Goal: Task Accomplishment & Management: Understand process/instructions

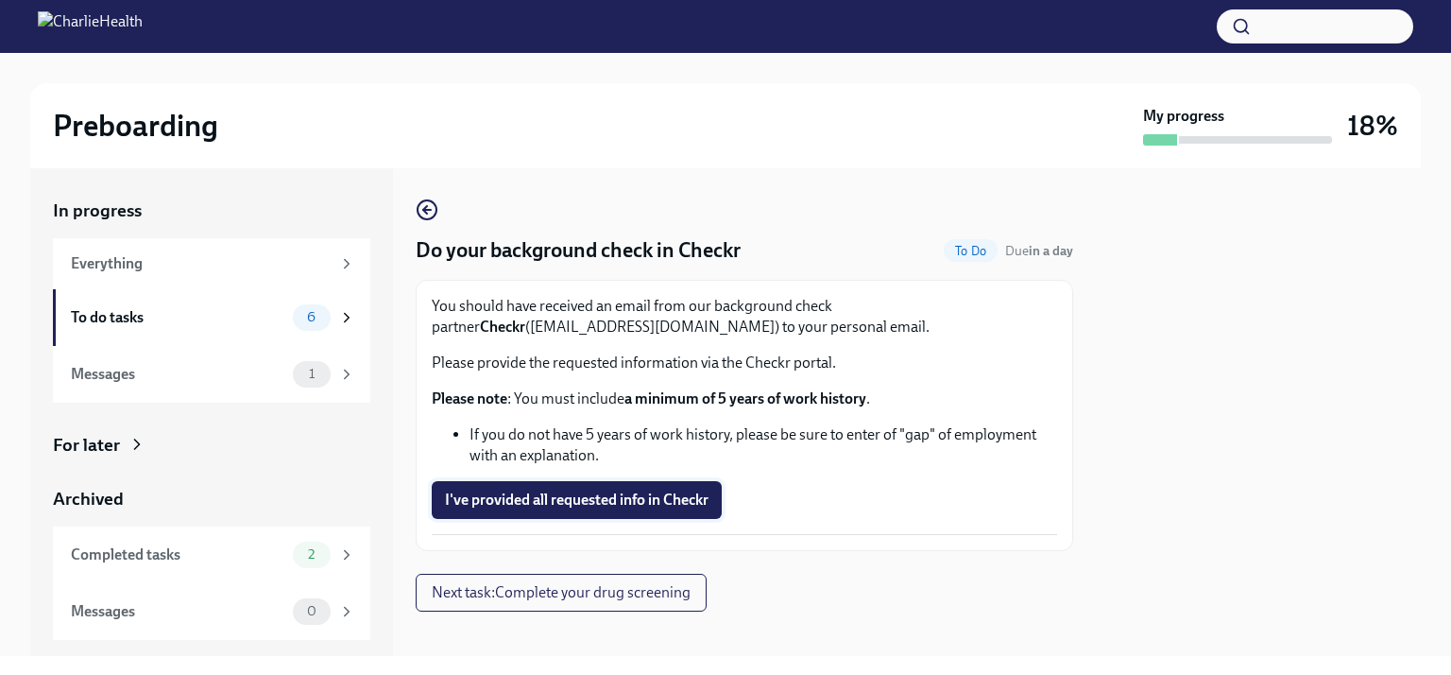
click at [562, 500] on span "I've provided all requested info in Checkr" at bounding box center [577, 499] width 264 height 19
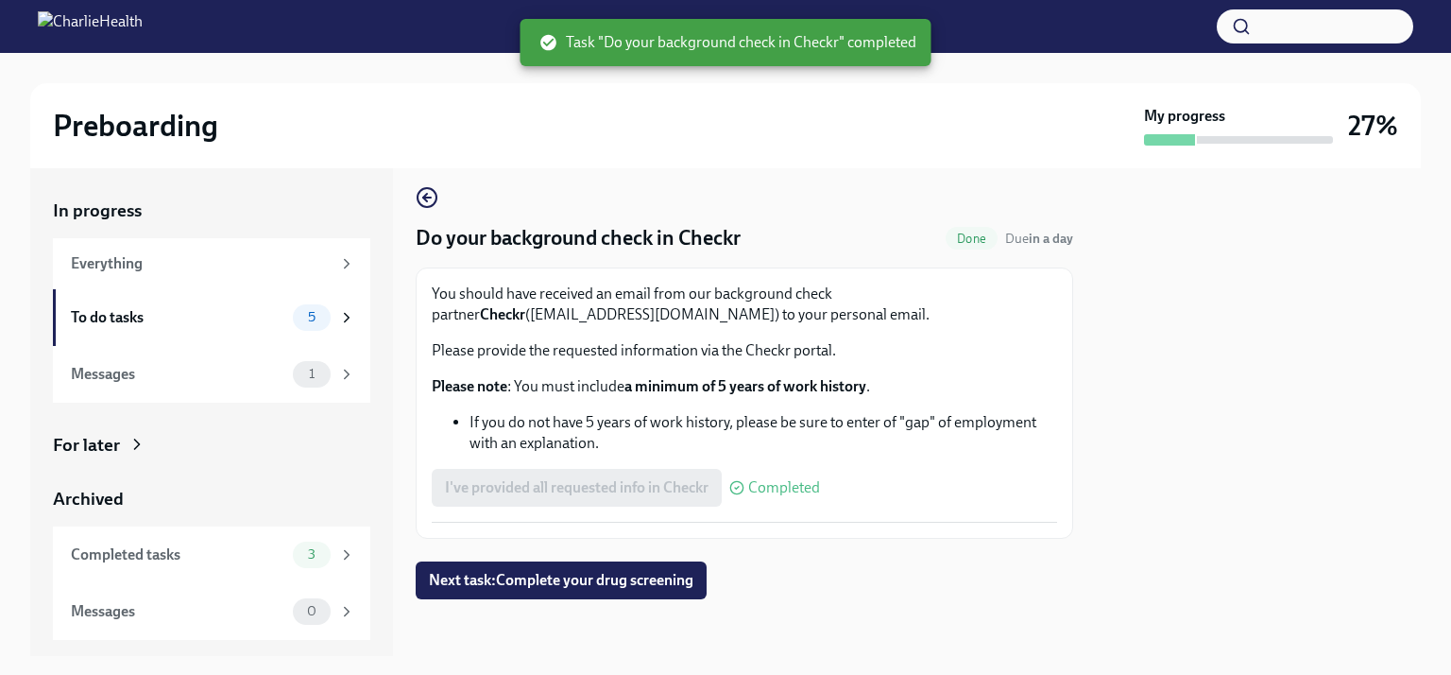
scroll to position [15, 0]
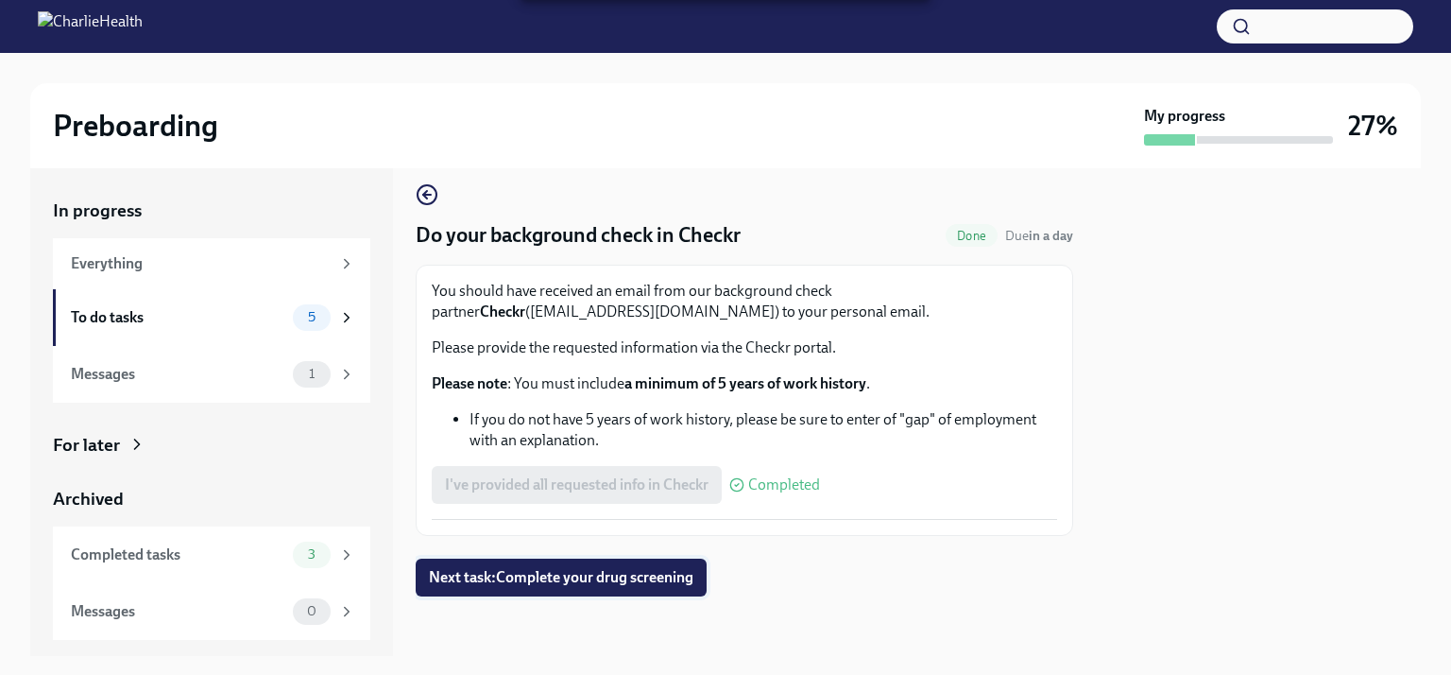
click at [559, 576] on span "Next task : Complete your drug screening" at bounding box center [561, 577] width 265 height 19
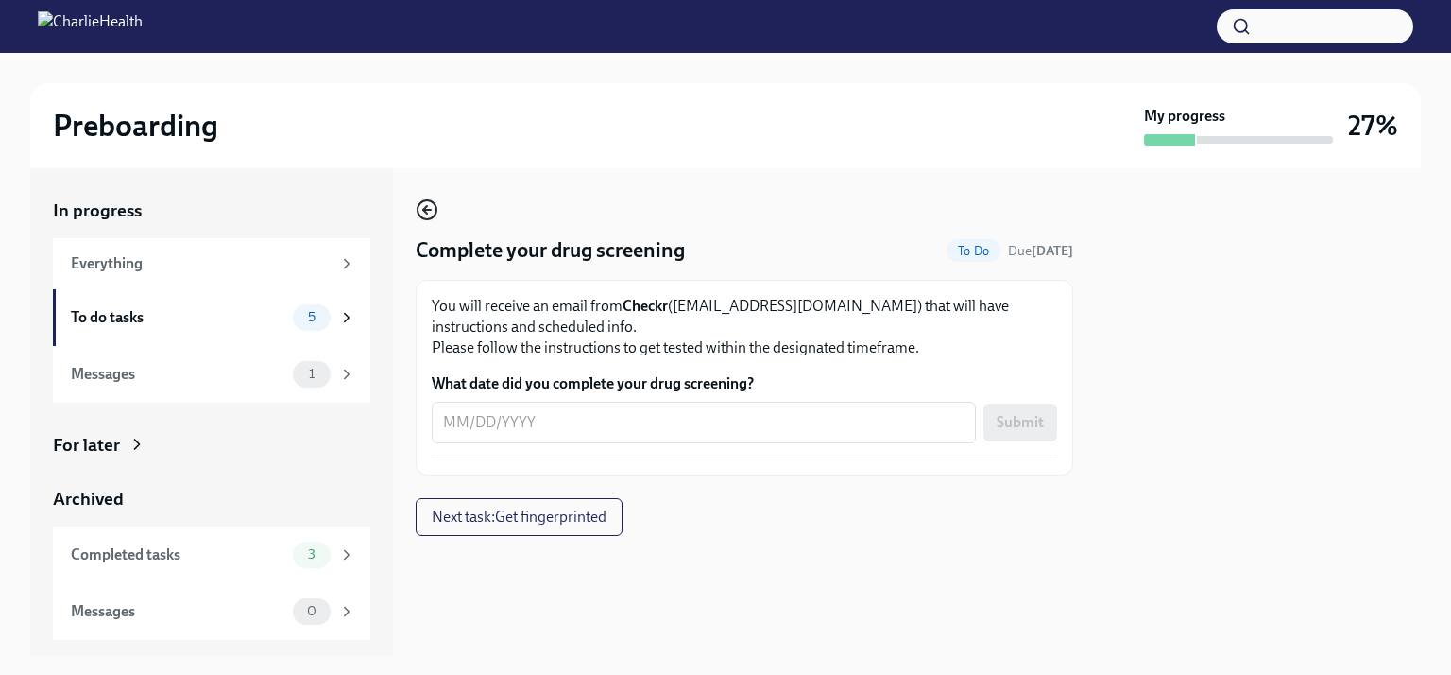
click at [431, 203] on icon "button" at bounding box center [427, 209] width 23 height 23
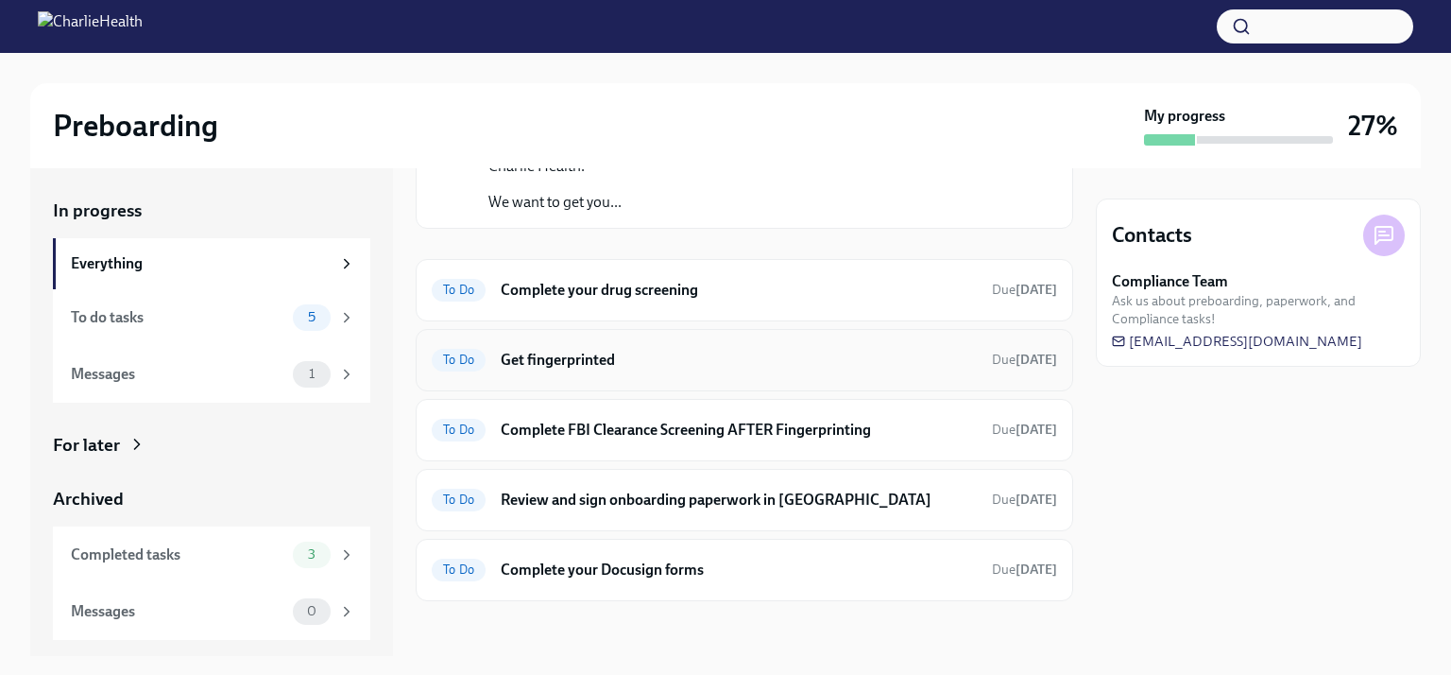
scroll to position [146, 0]
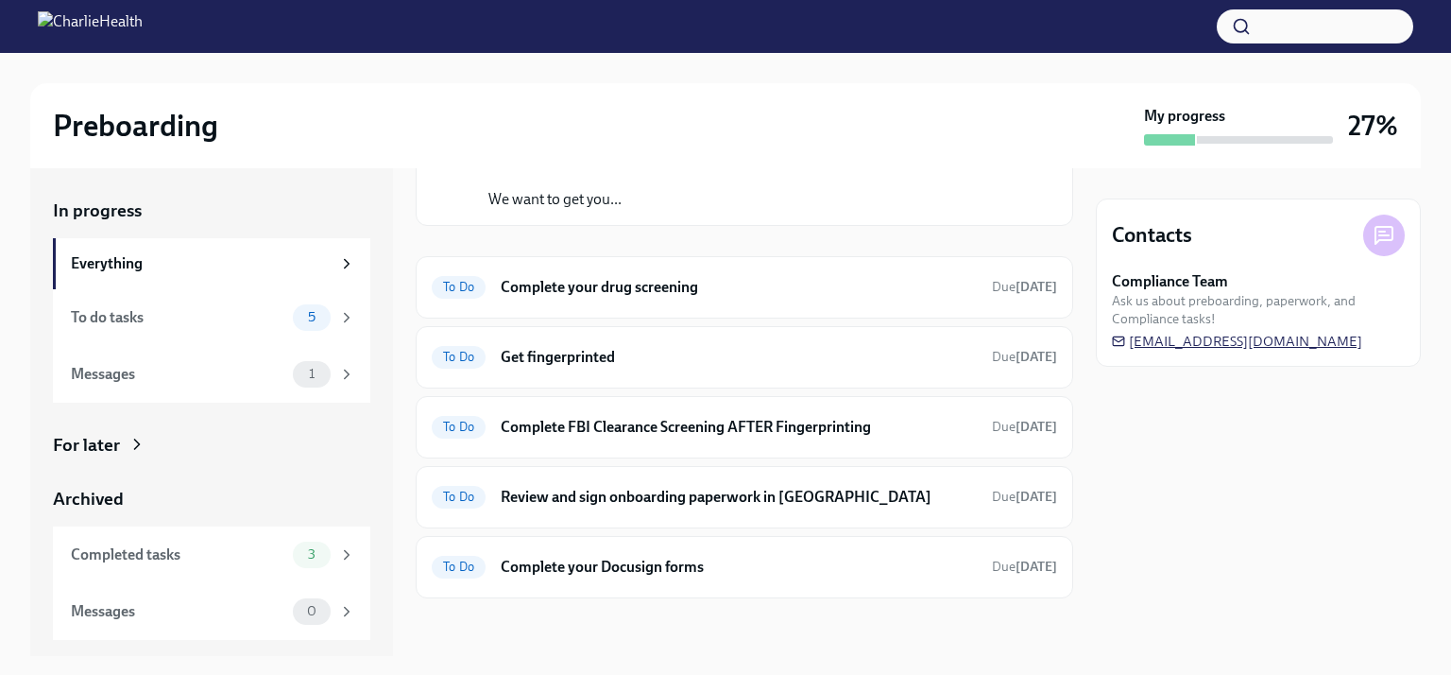
click at [1202, 339] on span "[EMAIL_ADDRESS][DOMAIN_NAME]" at bounding box center [1237, 341] width 250 height 19
drag, startPoint x: 1402, startPoint y: 343, endPoint x: 1273, endPoint y: 341, distance: 129.4
click at [1273, 341] on div "Compliance Team Ask us about preboarding, paperwork, and Compliance tasks! [EMA…" at bounding box center [1258, 310] width 293 height 79
click at [1273, 341] on span "[EMAIL_ADDRESS][DOMAIN_NAME]" at bounding box center [1237, 341] width 250 height 19
click at [1232, 337] on span "[EMAIL_ADDRESS][DOMAIN_NAME]" at bounding box center [1237, 341] width 250 height 19
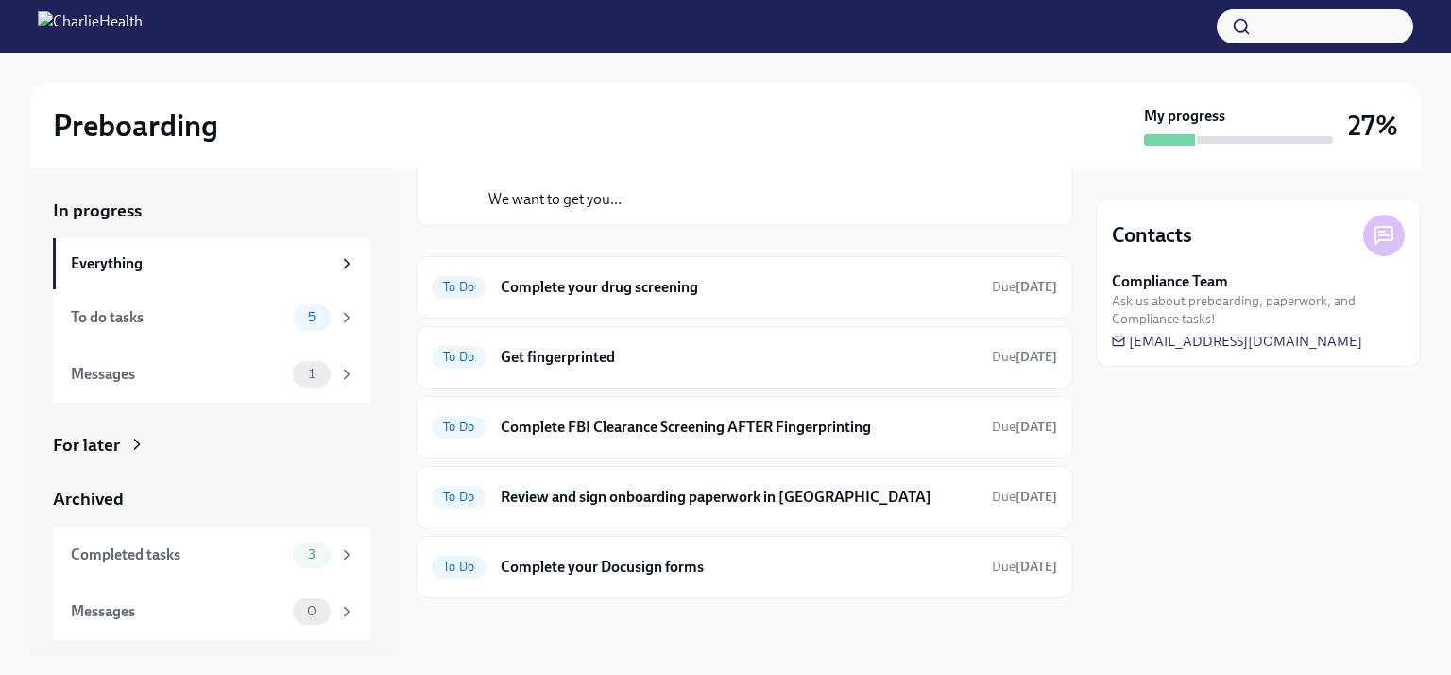
drag, startPoint x: 1419, startPoint y: 339, endPoint x: 1109, endPoint y: 336, distance: 309.9
click at [1109, 336] on div "Contacts Compliance Team Ask us about preboarding, paperwork, and Compliance ta…" at bounding box center [1258, 282] width 325 height 168
click at [1123, 339] on icon at bounding box center [1118, 340] width 13 height 13
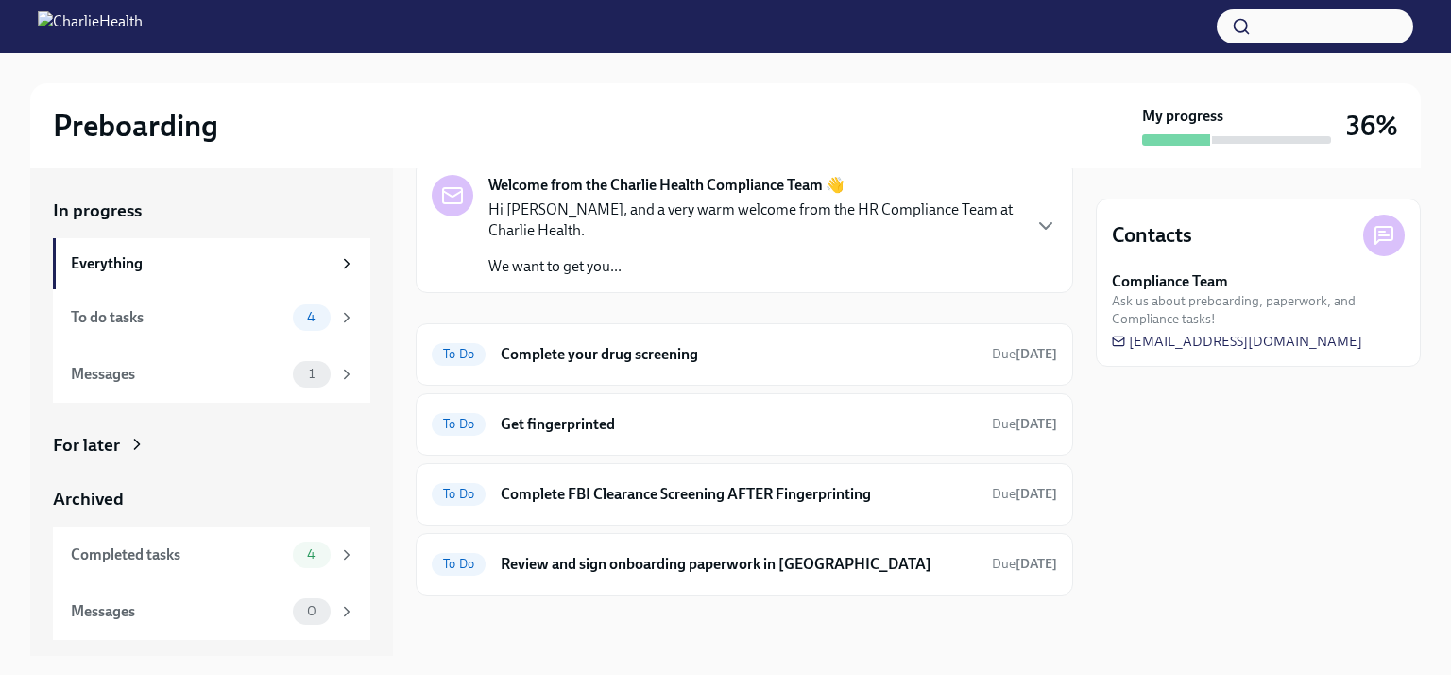
scroll to position [77, 0]
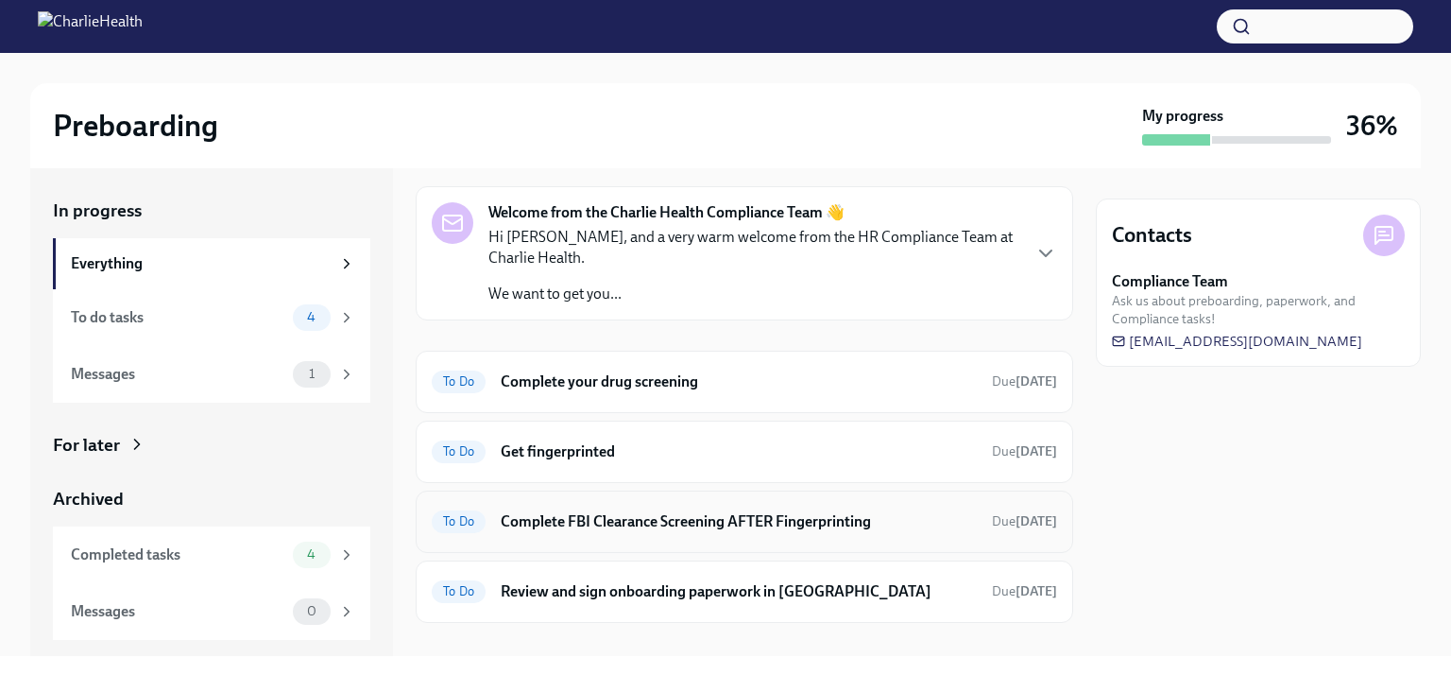
scroll to position [77, 0]
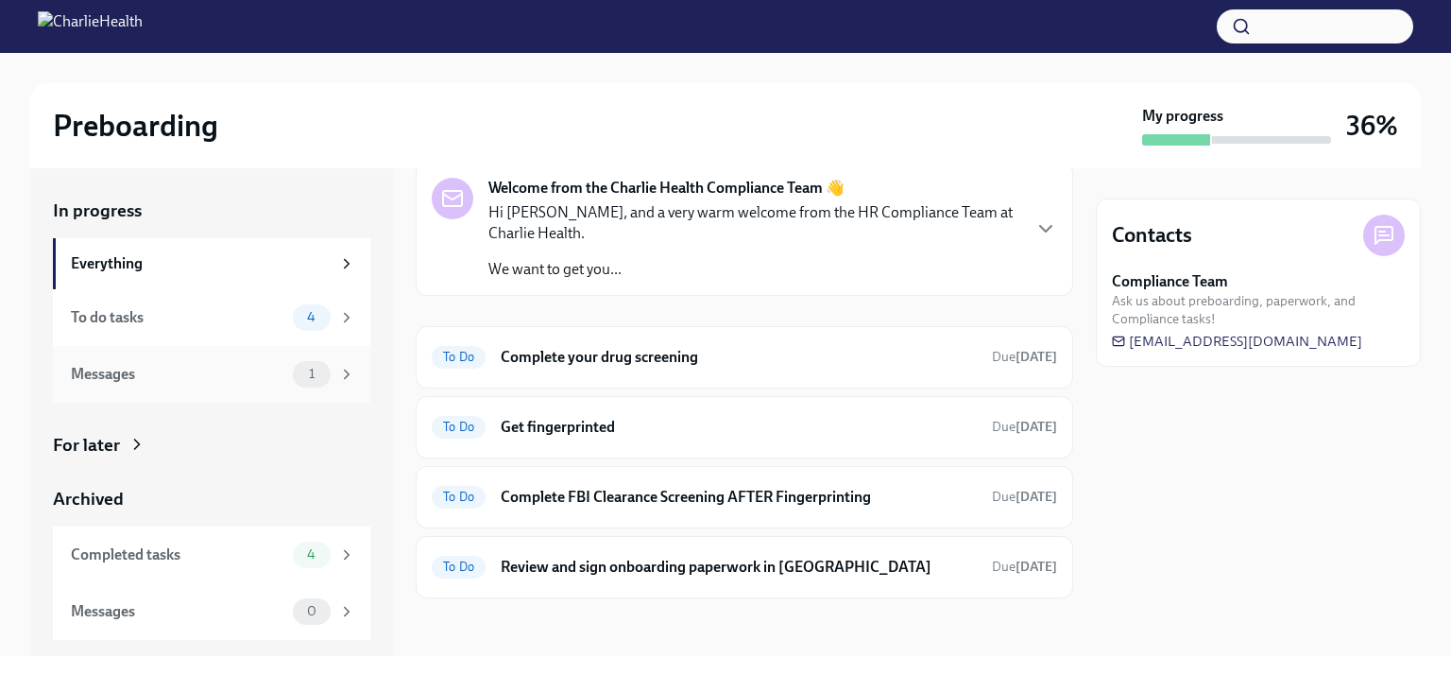
click at [110, 370] on div "Messages" at bounding box center [178, 374] width 214 height 21
